Goal: Task Accomplishment & Management: Manage account settings

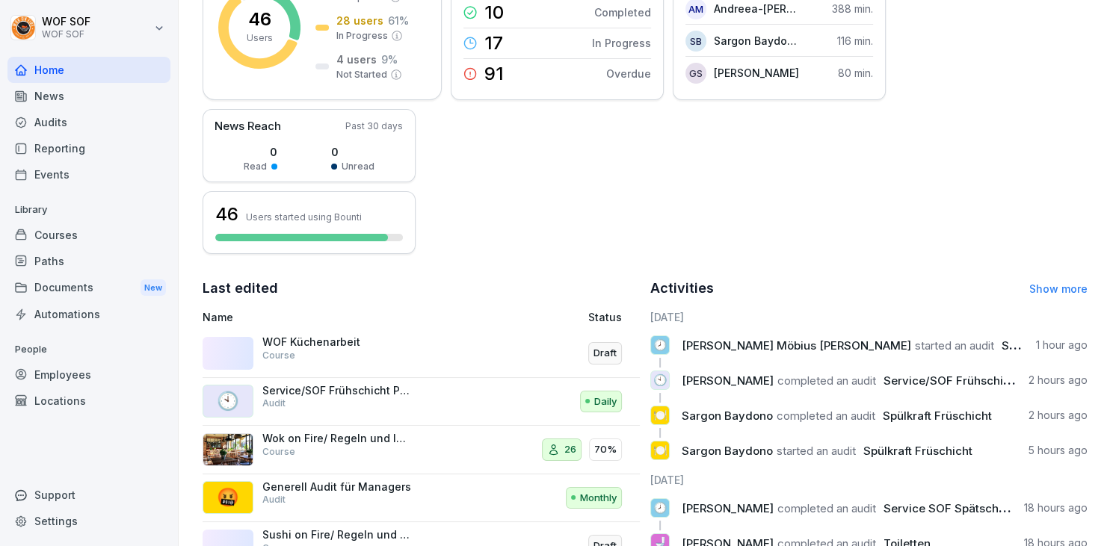
scroll to position [383, 0]
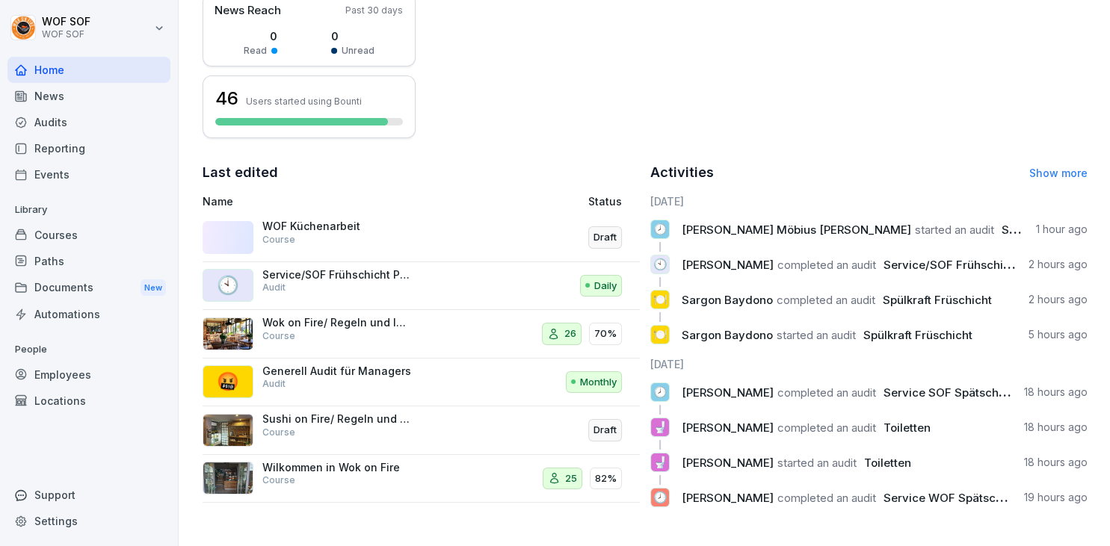
click at [76, 371] on div "Employees" at bounding box center [88, 375] width 163 height 26
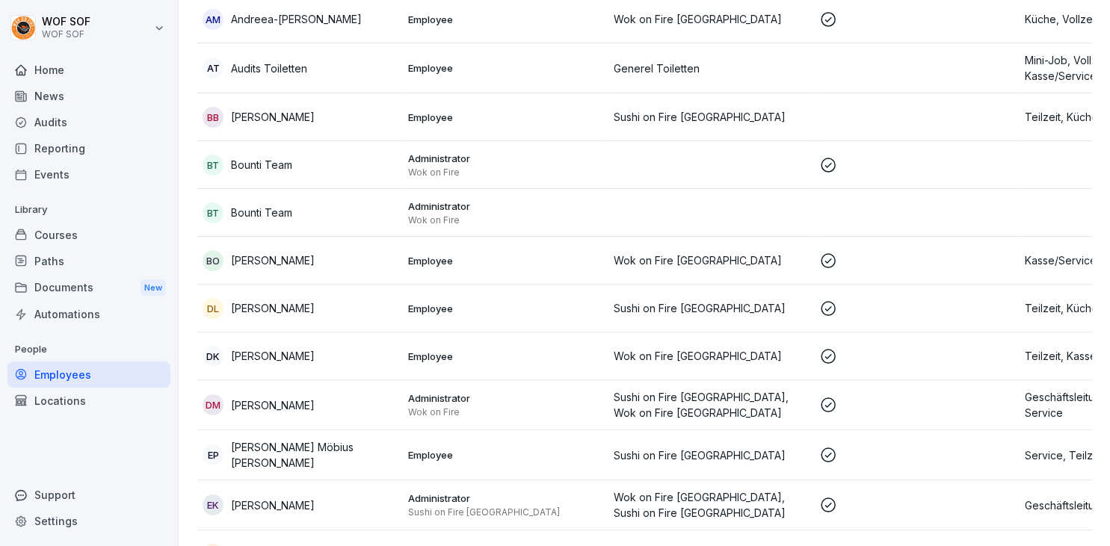
scroll to position [15, 0]
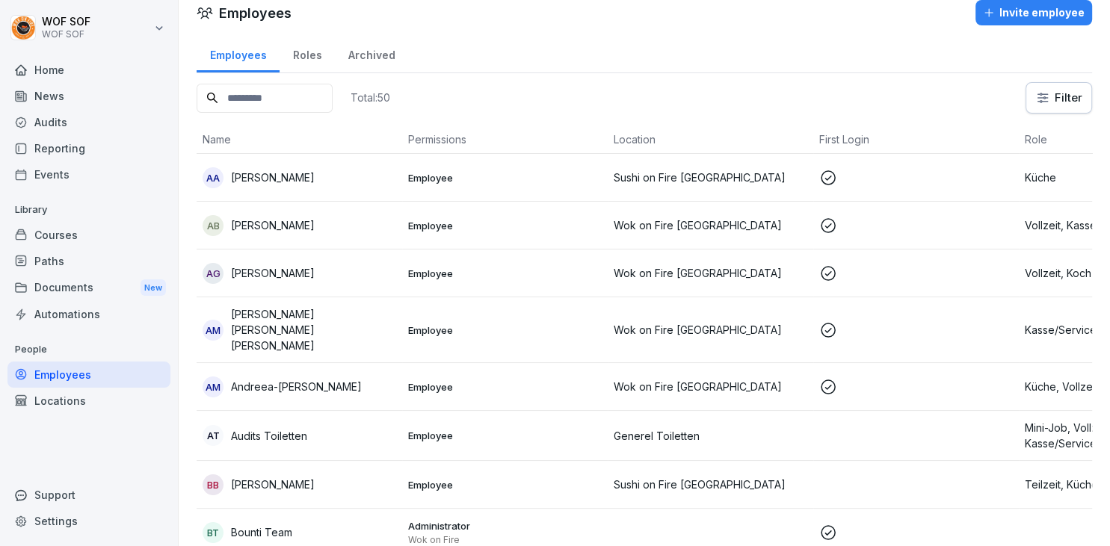
click at [256, 106] on input at bounding box center [265, 98] width 136 height 29
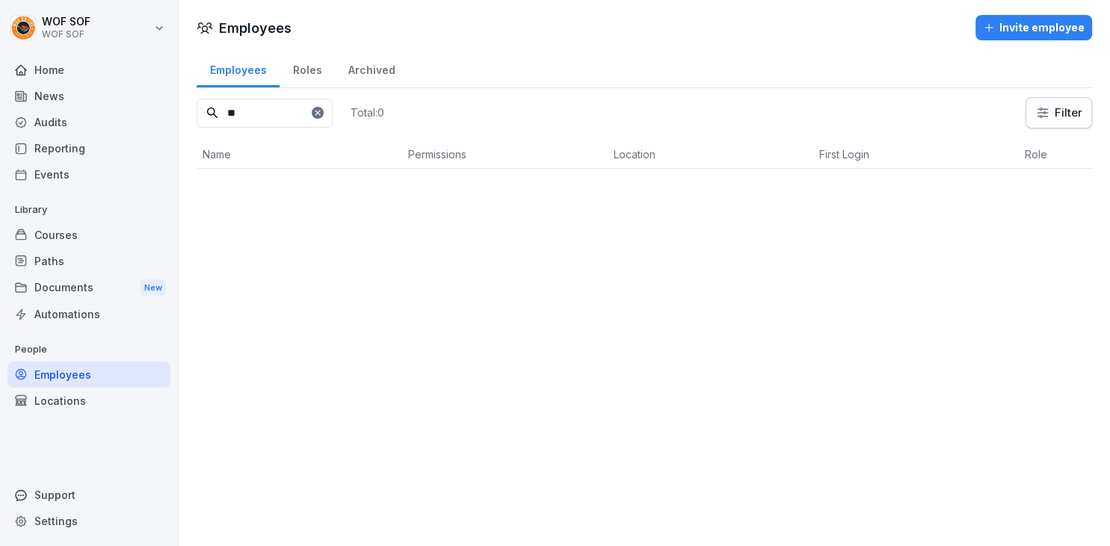
type input "*"
type input "***"
click at [567, 184] on td "Employee" at bounding box center [505, 193] width 206 height 48
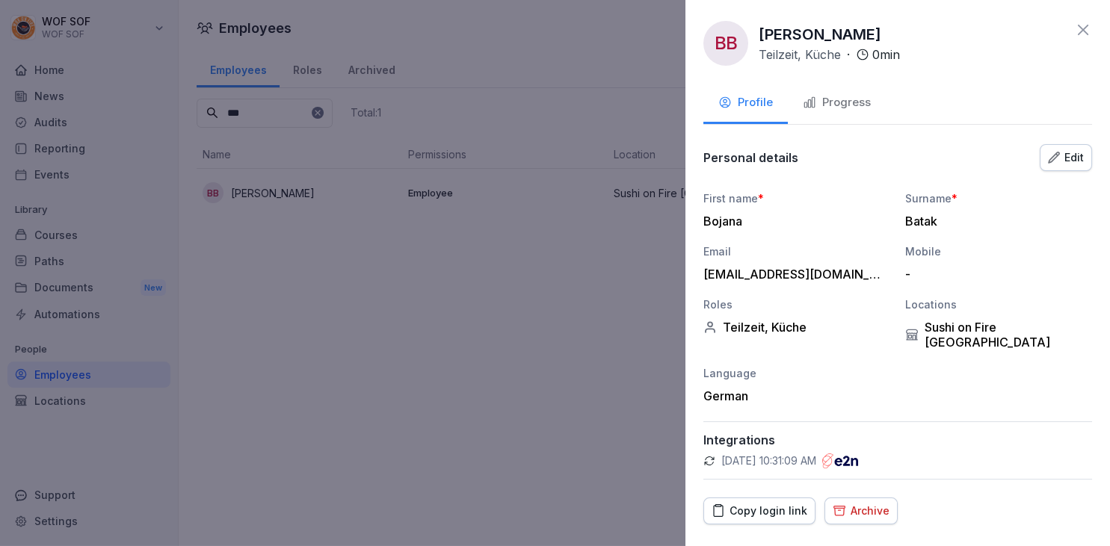
click at [553, 306] on div at bounding box center [555, 273] width 1110 height 546
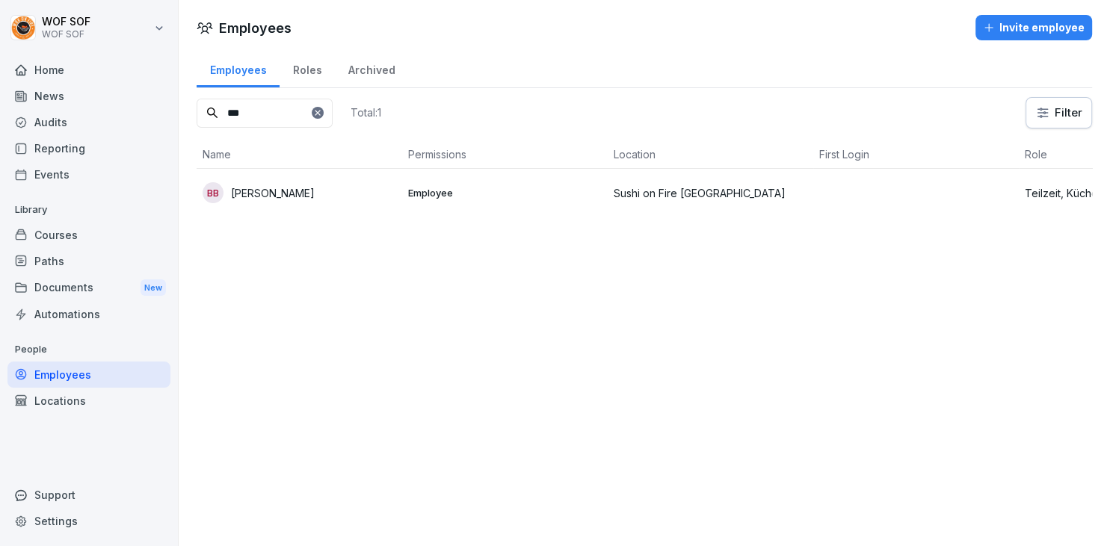
click at [255, 203] on td "BB [PERSON_NAME]" at bounding box center [300, 193] width 206 height 48
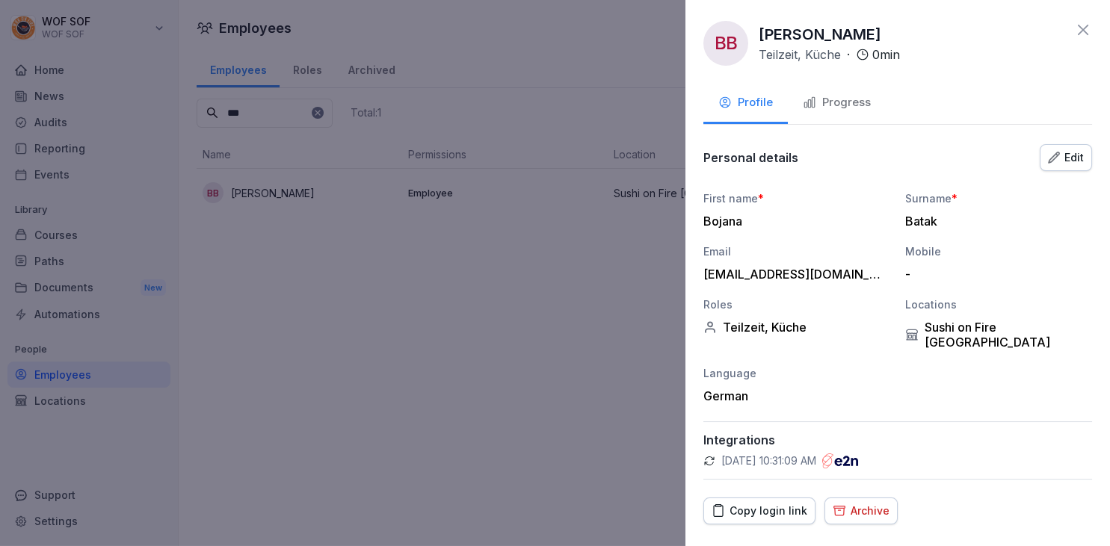
click at [813, 108] on icon "button" at bounding box center [809, 102] width 13 height 13
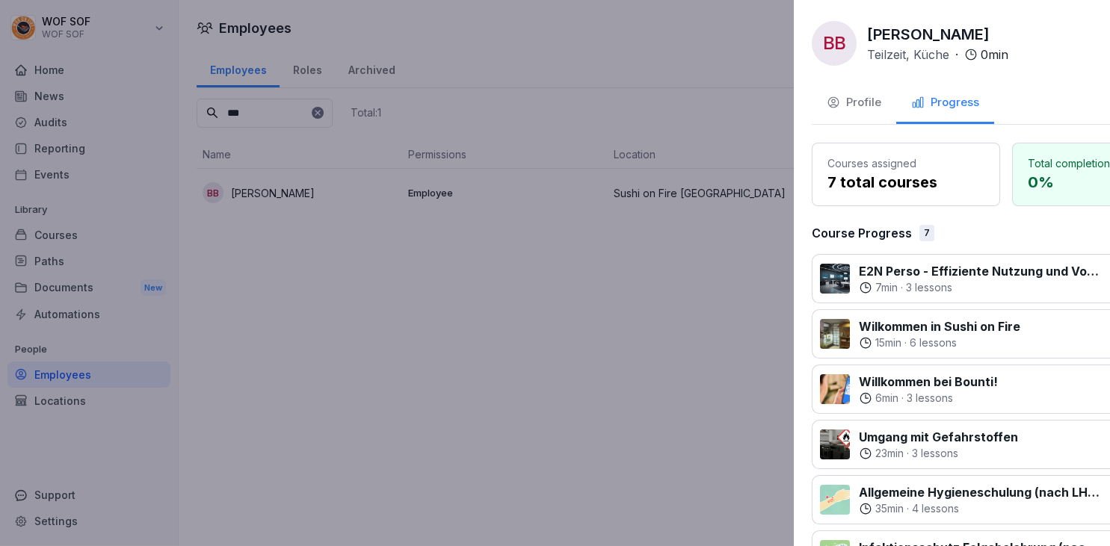
click at [638, 97] on div at bounding box center [555, 273] width 1110 height 546
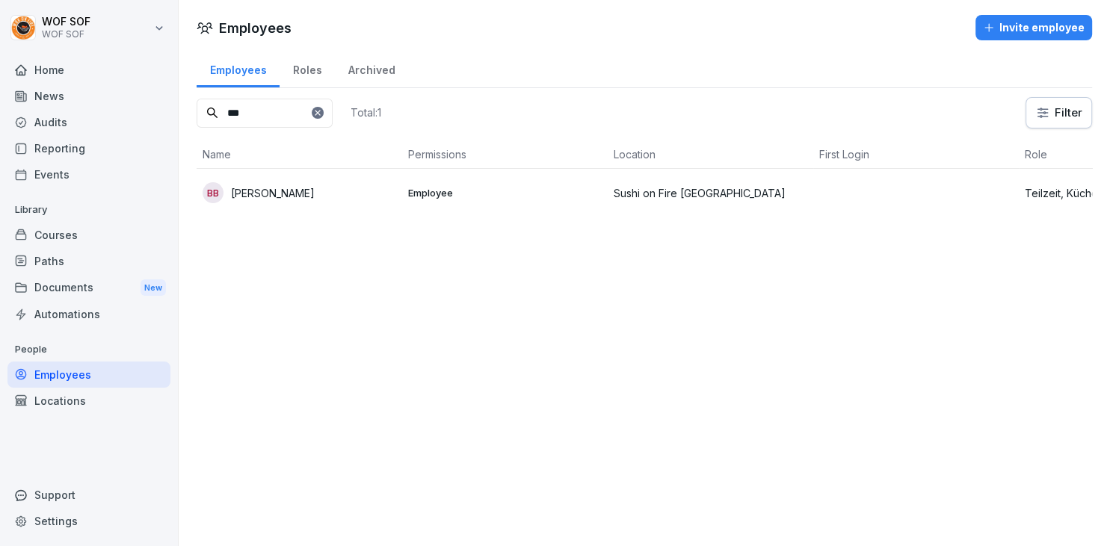
drag, startPoint x: 271, startPoint y: 102, endPoint x: 48, endPoint y: 150, distance: 227.8
click at [197, 128] on input "***" at bounding box center [265, 113] width 136 height 29
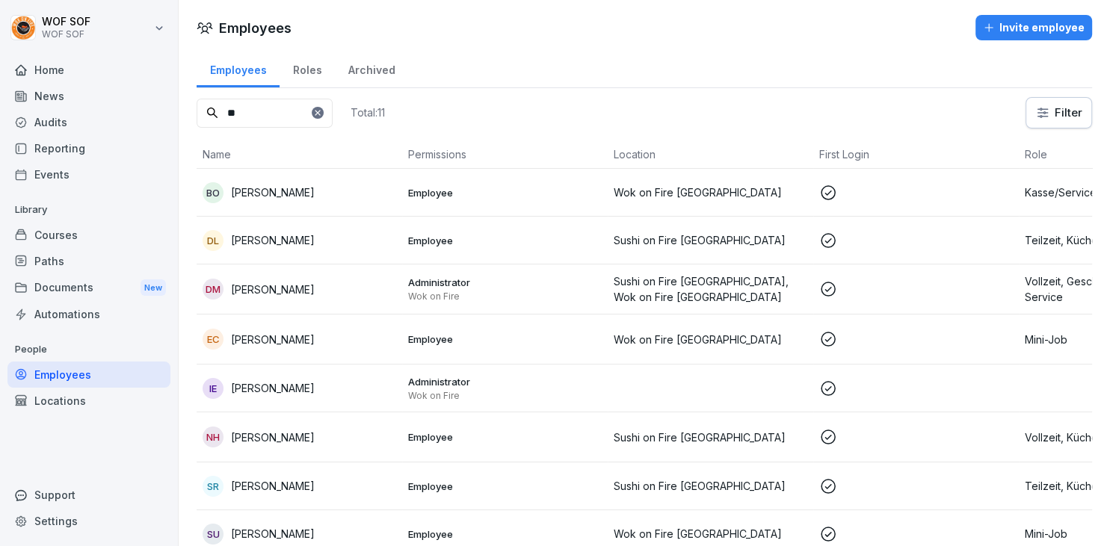
type input "*"
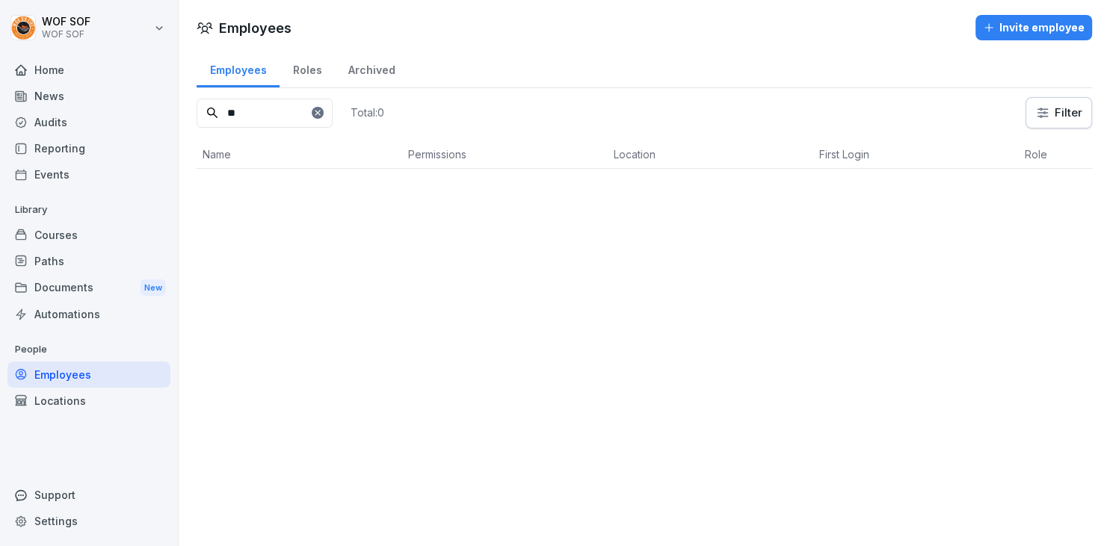
type input "*"
